Goal: Navigation & Orientation: Find specific page/section

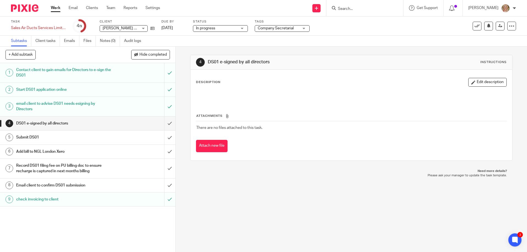
click at [363, 9] on input "Search" at bounding box center [361, 9] width 49 height 5
type input "briden"
click at [374, 21] on link at bounding box center [378, 21] width 85 height 8
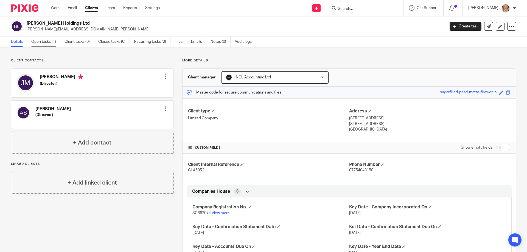
click at [47, 41] on link "Open tasks (1)" at bounding box center [45, 42] width 29 height 11
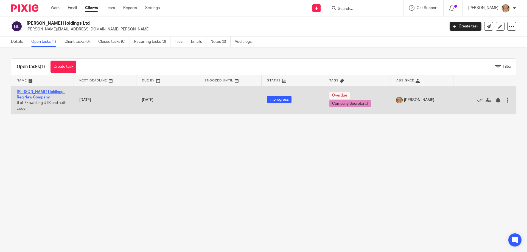
click at [38, 91] on link "Briden Holdings - Reg New Company" at bounding box center [41, 94] width 49 height 9
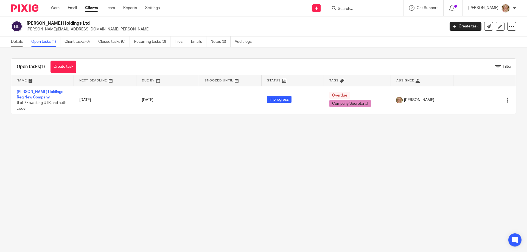
click at [17, 44] on link "Details" at bounding box center [19, 42] width 16 height 11
